Goal: Transaction & Acquisition: Purchase product/service

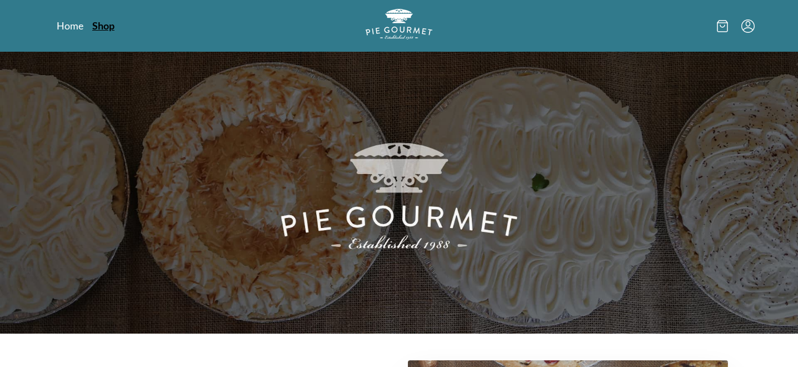
click at [105, 29] on link "Shop" at bounding box center [103, 25] width 22 height 13
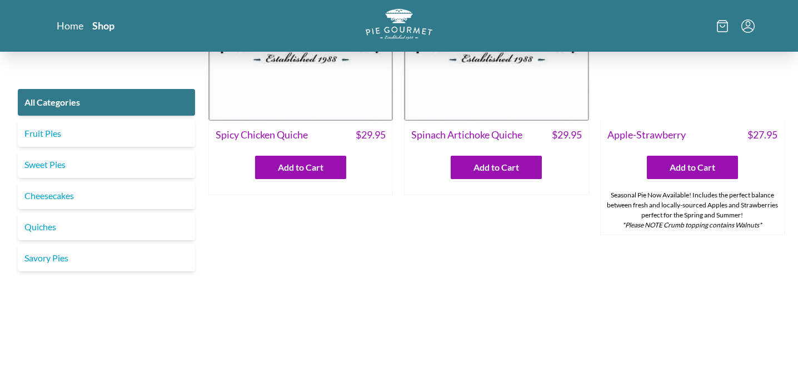
scroll to position [412, 0]
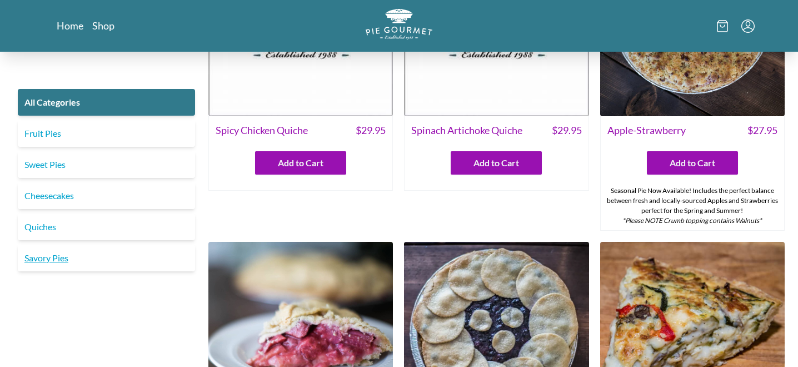
click at [97, 257] on link "Savory Pies" at bounding box center [106, 258] width 177 height 27
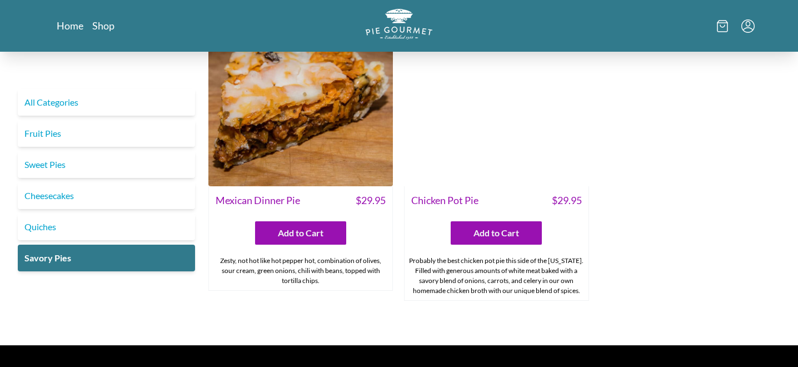
scroll to position [670, 0]
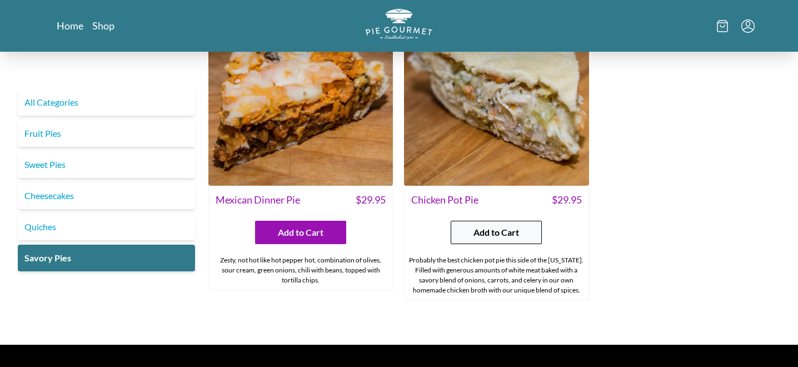
click at [496, 226] on span "Add to Cart" at bounding box center [497, 232] width 46 height 13
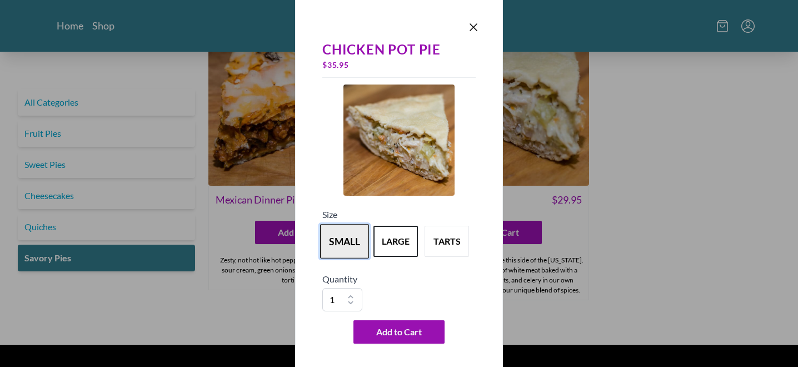
click at [346, 244] on button "small" at bounding box center [344, 241] width 49 height 34
click at [394, 245] on button "large" at bounding box center [395, 241] width 49 height 34
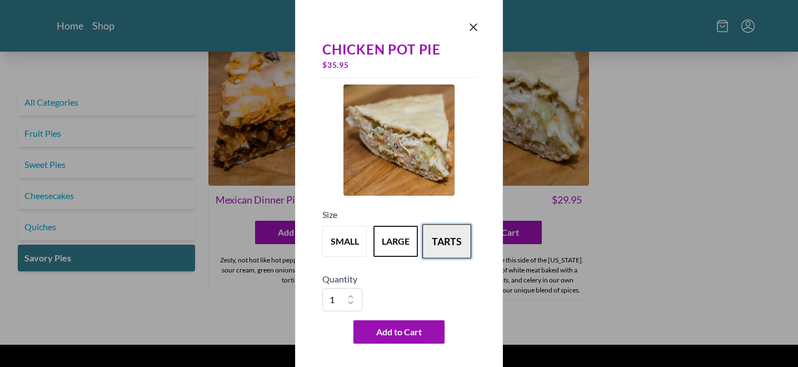
click at [445, 251] on button "tarts" at bounding box center [447, 241] width 49 height 34
click at [405, 249] on button "large" at bounding box center [395, 241] width 49 height 34
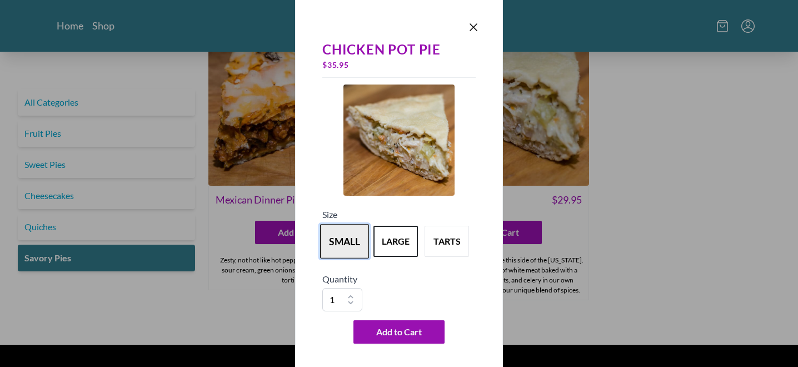
click at [356, 241] on button "small" at bounding box center [344, 241] width 49 height 34
click at [384, 242] on button "large" at bounding box center [395, 241] width 49 height 34
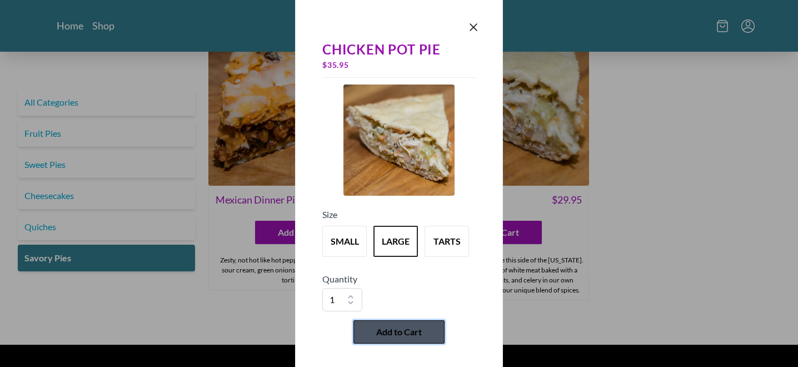
click at [397, 324] on button "Add to Cart" at bounding box center [399, 331] width 91 height 23
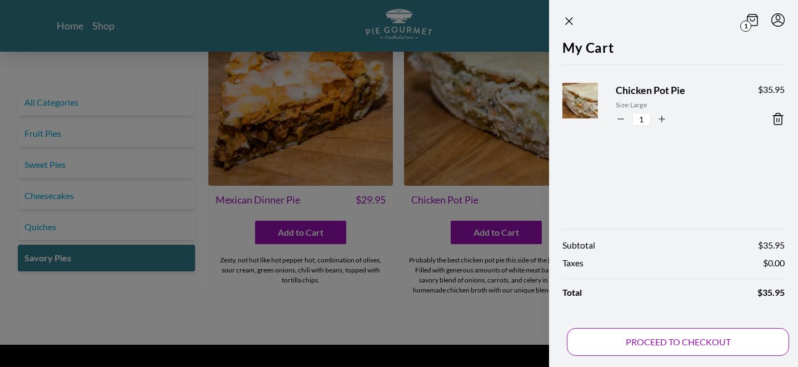
click at [649, 345] on button "PROCEED TO CHECKOUT" at bounding box center [678, 342] width 222 height 28
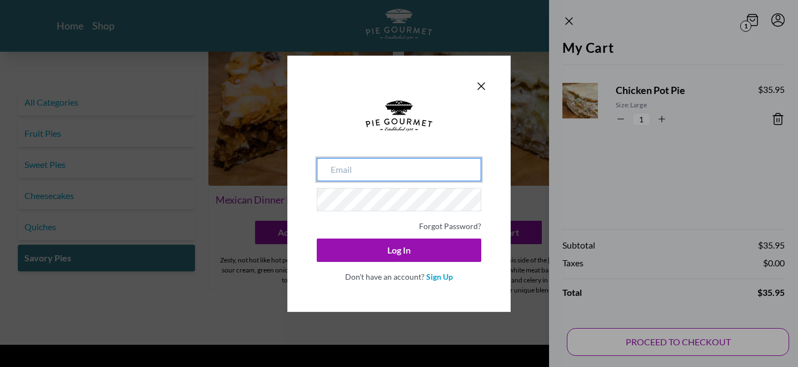
type input "amymarie009@gmail.com"
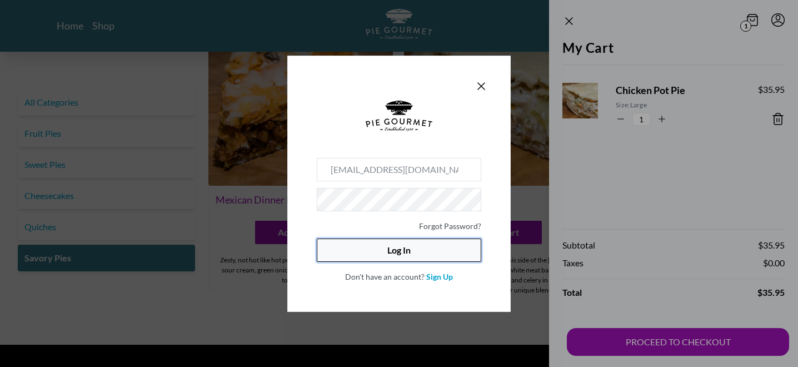
click at [441, 252] on button "Log In" at bounding box center [399, 249] width 165 height 23
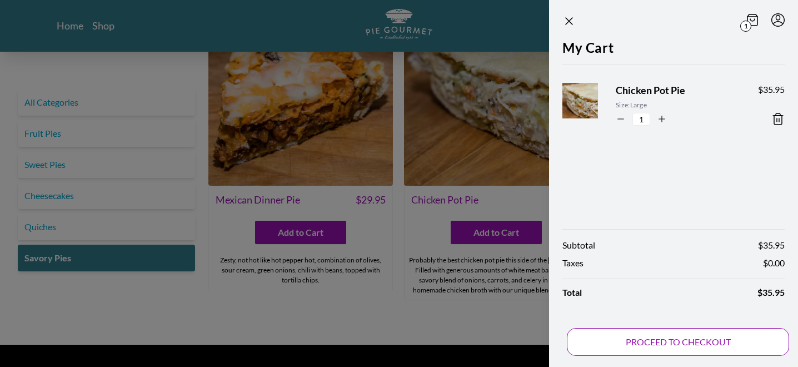
click at [689, 345] on button "PROCEED TO CHECKOUT" at bounding box center [678, 342] width 222 height 28
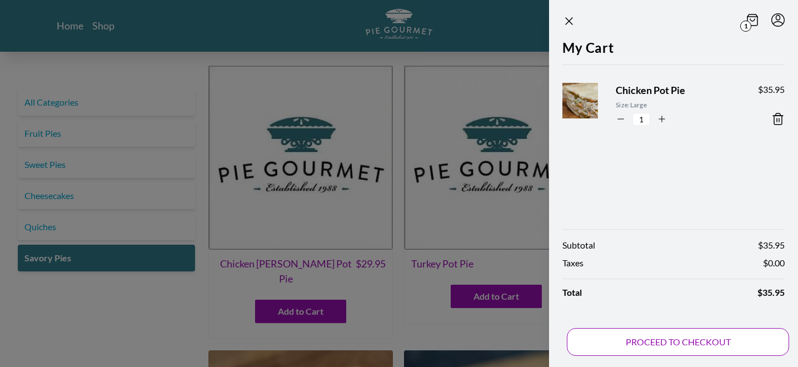
select select "VA"
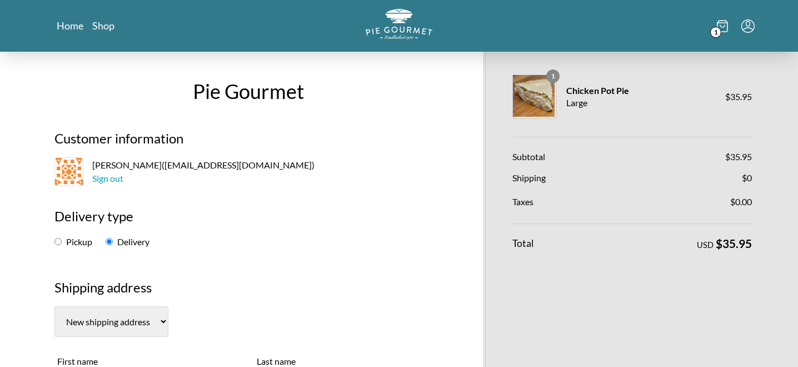
click at [71, 242] on label "Pickup" at bounding box center [73, 241] width 38 height 11
click at [62, 242] on input "Pickup" at bounding box center [57, 241] width 7 height 7
radio input "true"
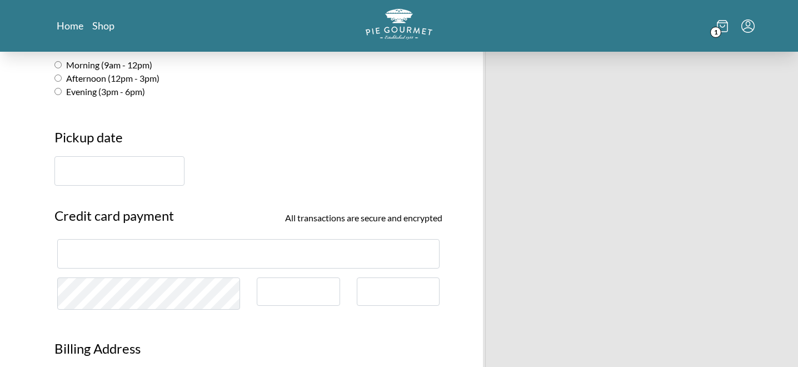
scroll to position [248, 0]
click at [100, 169] on input "text" at bounding box center [119, 170] width 130 height 29
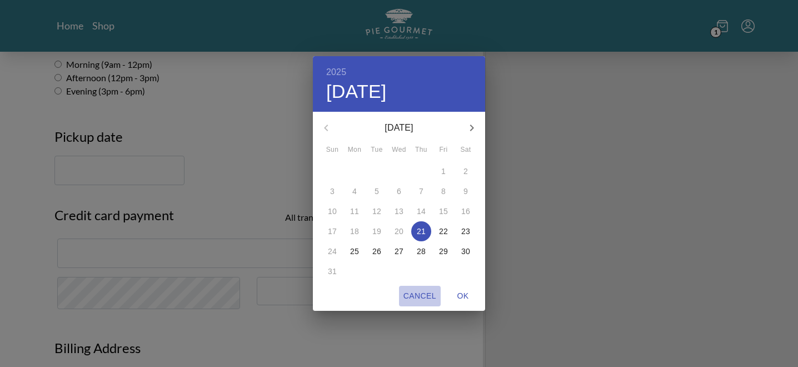
click at [427, 291] on span "Cancel" at bounding box center [420, 296] width 33 height 14
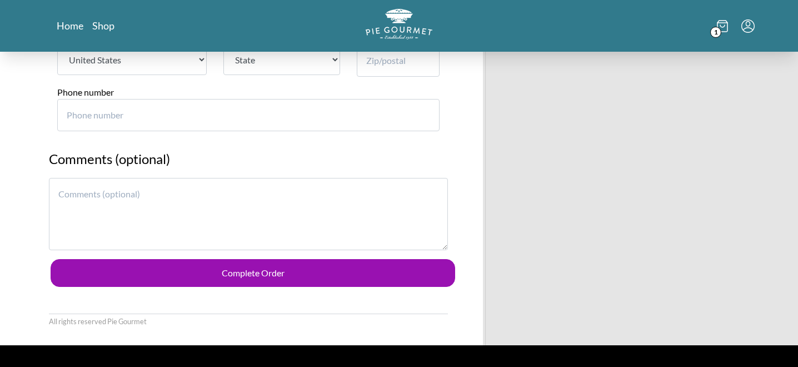
scroll to position [974, 0]
